Goal: Task Accomplishment & Management: Complete application form

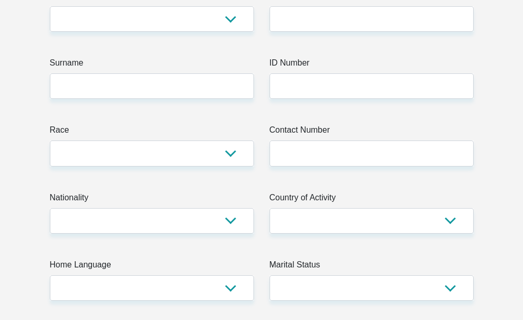
scroll to position [265, 0]
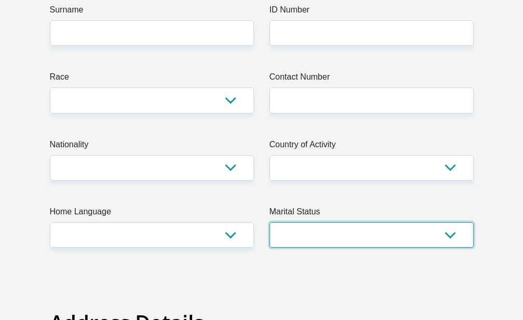
click at [270, 222] on select "Married ANC Single Divorced Widowed Married COP or Customary Law" at bounding box center [372, 234] width 204 height 25
select select "2"
click option "Single" at bounding box center [0, 0] width 0 height 0
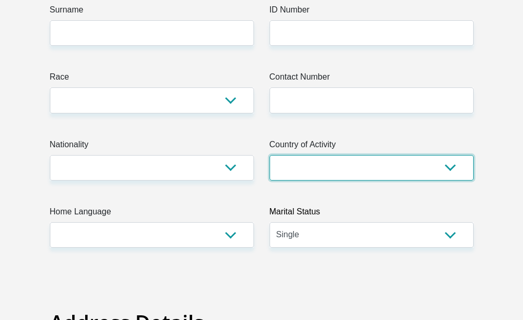
select select "ZAF"
click option "[GEOGRAPHIC_DATA]" at bounding box center [0, 0] width 0 height 0
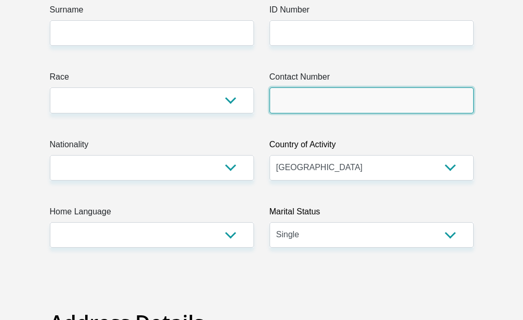
click at [286, 103] on input "Contact Number" at bounding box center [372, 99] width 204 height 25
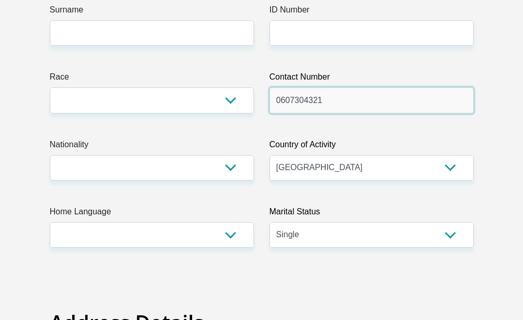
type input "0607304321"
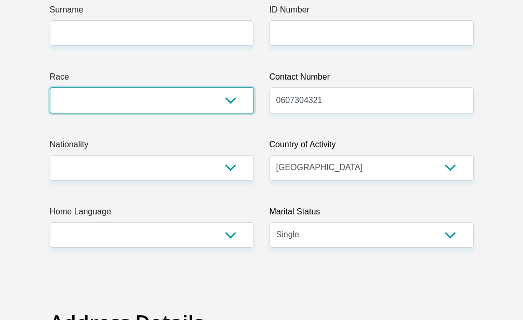
click at [50, 87] on select "Black Coloured Indian White Other" at bounding box center [152, 99] width 204 height 25
select select "1"
click option "Black" at bounding box center [0, 0] width 0 height 0
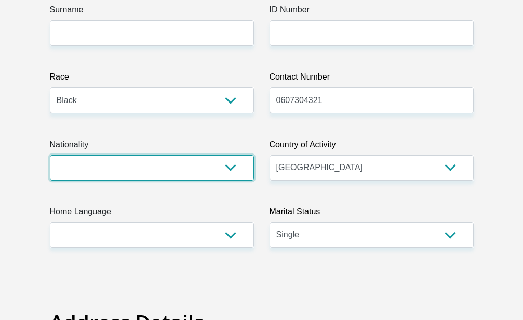
select select "ZAF"
click option "[GEOGRAPHIC_DATA]" at bounding box center [0, 0] width 0 height 0
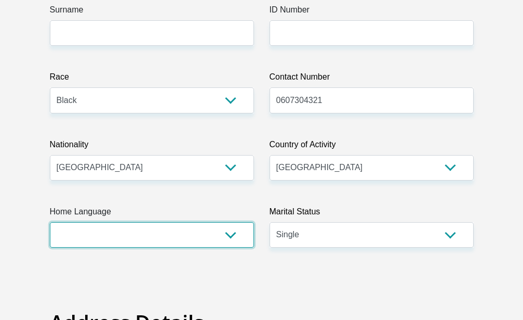
click at [50, 222] on select "Afrikaans English Sepedi South Ndebele Southern Sotho Swati Tsonga Tswana Venda…" at bounding box center [152, 234] width 204 height 25
select select "eng"
click option "English" at bounding box center [0, 0] width 0 height 0
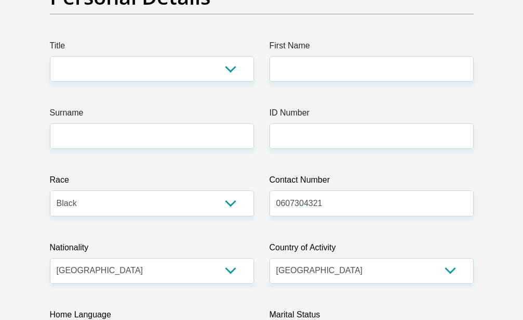
scroll to position [159, 0]
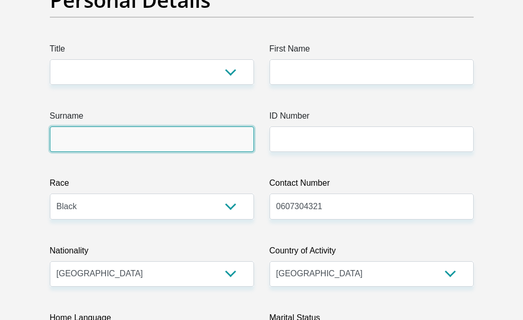
click at [97, 134] on input "Surname" at bounding box center [152, 138] width 204 height 25
type input "T"
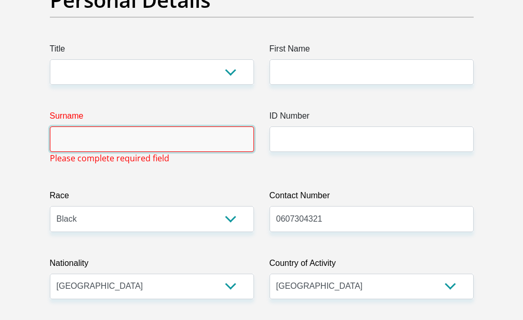
click at [125, 137] on input "Surname" at bounding box center [152, 138] width 204 height 25
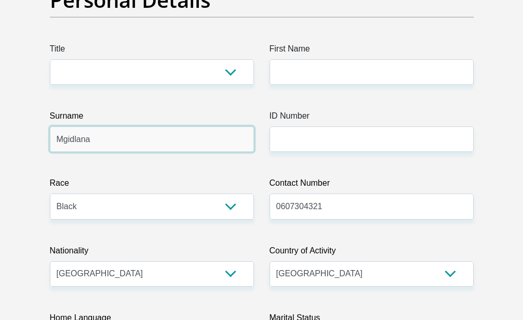
type input "Mgidlana"
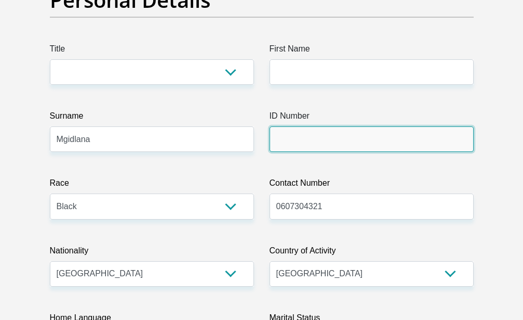
click at [320, 145] on input "ID Number" at bounding box center [372, 138] width 204 height 25
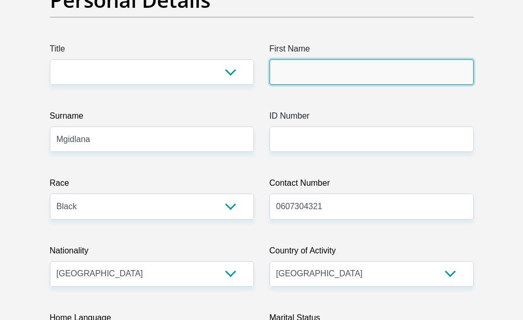
click at [323, 74] on input "First Name" at bounding box center [372, 71] width 204 height 25
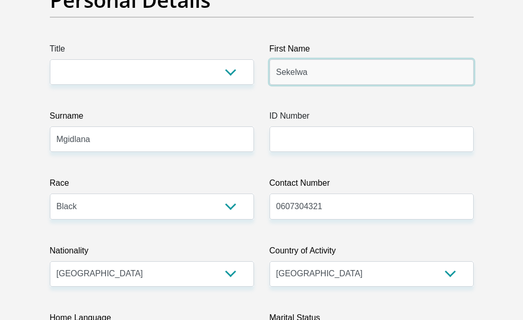
type input "Sekelwa"
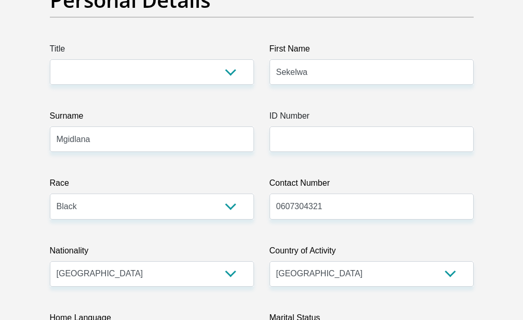
click at [310, 126] on label "ID Number" at bounding box center [372, 118] width 204 height 17
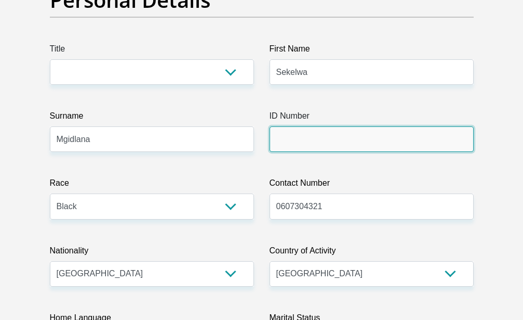
click at [310, 126] on input "ID Number" at bounding box center [372, 138] width 204 height 25
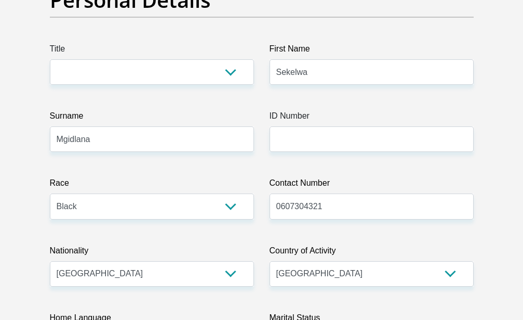
click at [128, 59] on label "Title" at bounding box center [152, 51] width 204 height 17
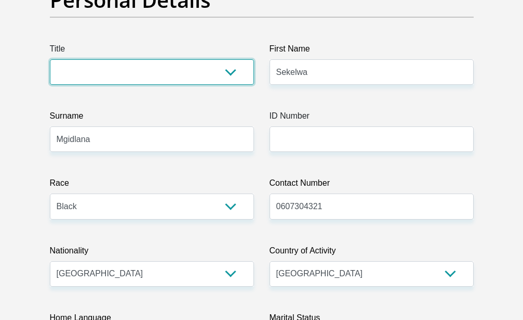
click at [128, 59] on select "Mr Ms Mrs Dr [PERSON_NAME]" at bounding box center [152, 71] width 204 height 25
click at [50, 59] on select "Mr Ms Mrs Dr [PERSON_NAME]" at bounding box center [152, 71] width 204 height 25
select select "Mrs"
click option "Mrs" at bounding box center [0, 0] width 0 height 0
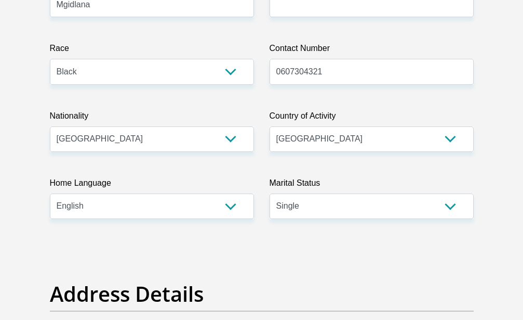
scroll to position [318, 0]
